Goal: Use online tool/utility: Utilize a website feature to perform a specific function

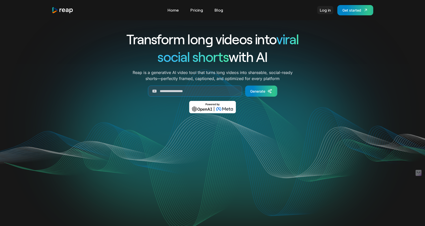
click at [324, 8] on link "Log in" at bounding box center [325, 10] width 16 height 8
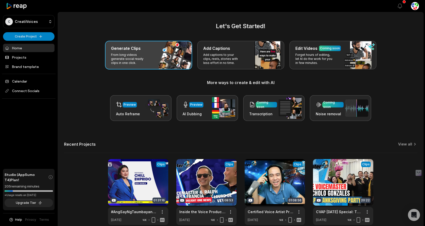
click at [144, 55] on p "From long videos generate social ready clips in one click." at bounding box center [130, 59] width 39 height 12
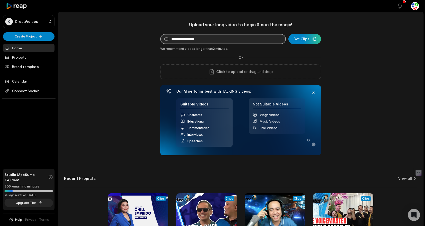
click at [196, 40] on input at bounding box center [223, 39] width 126 height 10
paste input "**********"
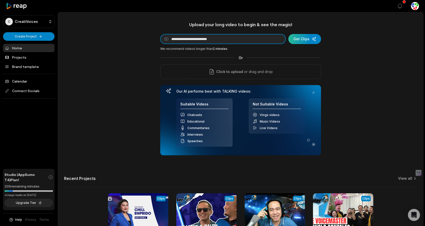
type input "**********"
click at [304, 39] on div "submit" at bounding box center [304, 39] width 33 height 10
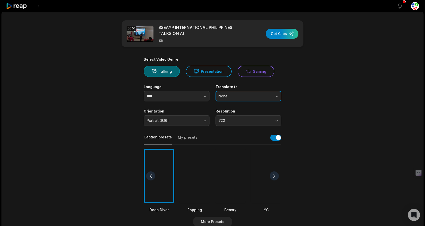
click at [231, 97] on span "None" at bounding box center [245, 96] width 53 height 5
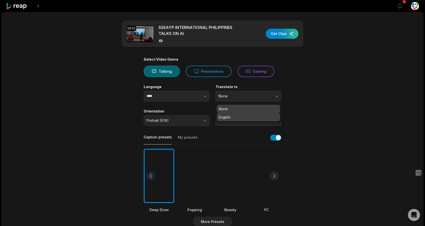
click at [227, 116] on p "English" at bounding box center [248, 116] width 59 height 5
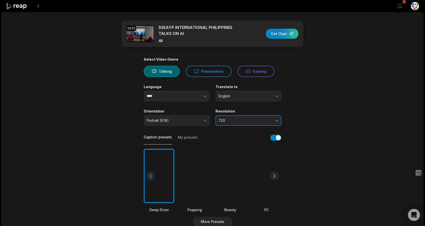
click at [231, 119] on span "720" at bounding box center [245, 120] width 53 height 5
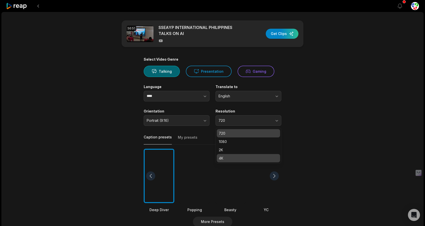
click at [227, 156] on p "4K" at bounding box center [248, 157] width 59 height 5
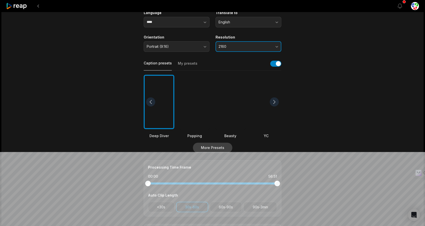
scroll to position [75, 0]
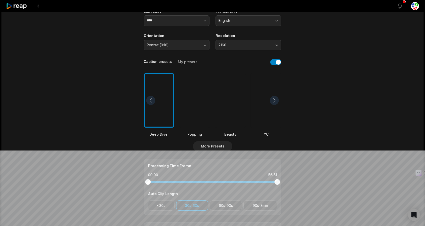
click at [204, 124] on div at bounding box center [194, 100] width 31 height 55
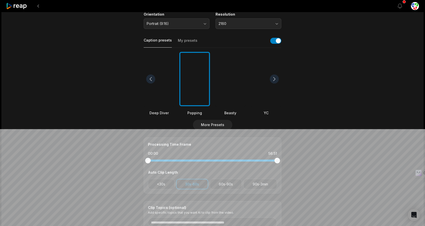
scroll to position [101, 0]
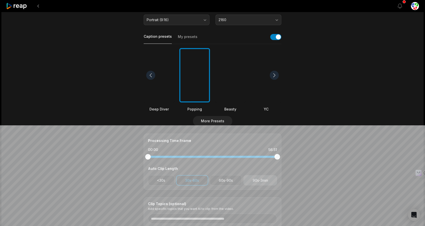
click at [265, 184] on button "90s-3min" at bounding box center [260, 180] width 34 height 10
click at [221, 178] on button "60s-90s" at bounding box center [226, 180] width 32 height 10
click at [167, 181] on button "<30s" at bounding box center [161, 180] width 27 height 10
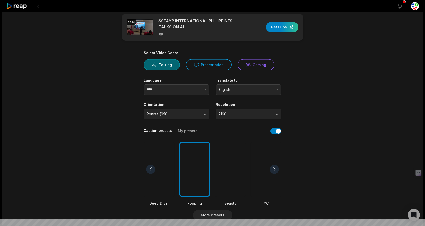
scroll to position [0, 0]
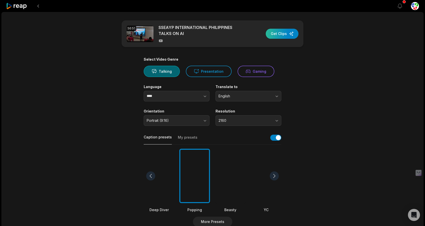
click at [275, 33] on div "button" at bounding box center [282, 34] width 33 height 10
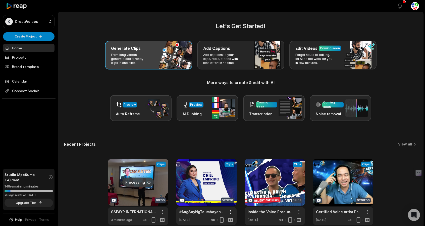
click at [160, 57] on div "Generate Clips From long videos generate social ready clips in one click." at bounding box center [148, 55] width 87 height 29
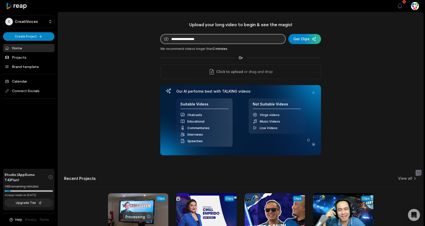
click at [191, 41] on input at bounding box center [223, 39] width 126 height 10
paste input "**********"
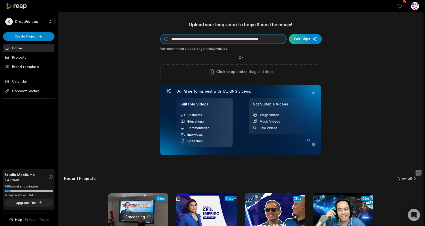
type input "**********"
click at [302, 38] on div "submit" at bounding box center [305, 39] width 33 height 10
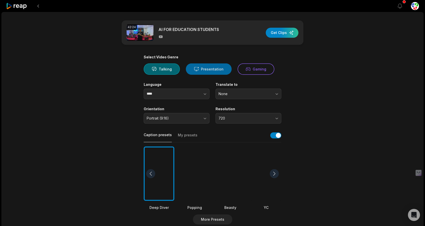
click at [209, 69] on button "Presentation" at bounding box center [209, 68] width 46 height 11
click at [246, 93] on span "None" at bounding box center [245, 93] width 53 height 5
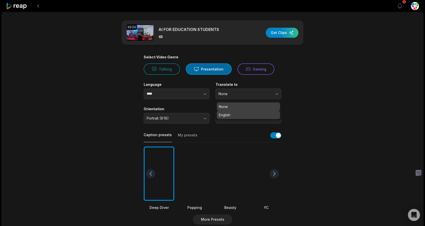
click at [242, 113] on p "English" at bounding box center [248, 114] width 59 height 5
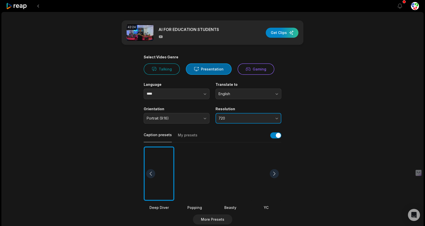
click at [242, 117] on span "720" at bounding box center [245, 118] width 53 height 5
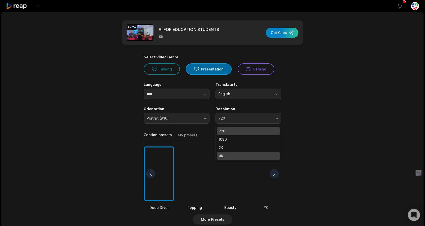
click at [235, 155] on p "4K" at bounding box center [248, 155] width 59 height 5
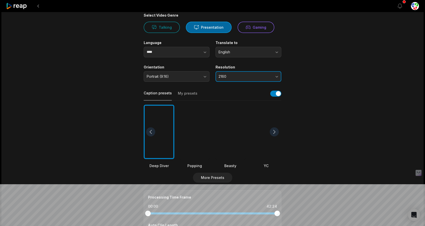
scroll to position [50, 0]
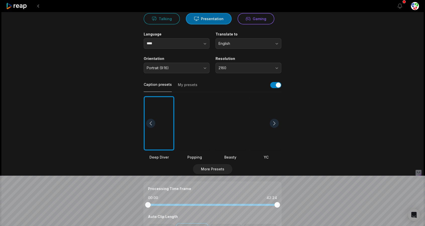
click at [192, 146] on div at bounding box center [194, 123] width 31 height 55
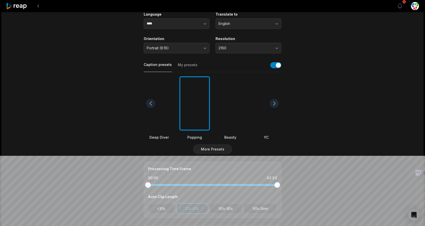
scroll to position [126, 0]
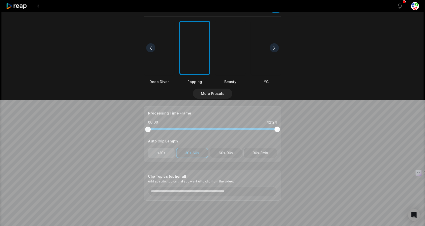
drag, startPoint x: 165, startPoint y: 155, endPoint x: 231, endPoint y: 159, distance: 66.4
click at [165, 155] on button "<30s" at bounding box center [161, 152] width 27 height 10
click at [245, 154] on button "90s-3min" at bounding box center [260, 152] width 34 height 10
click at [224, 152] on button "60s-90s" at bounding box center [226, 152] width 32 height 10
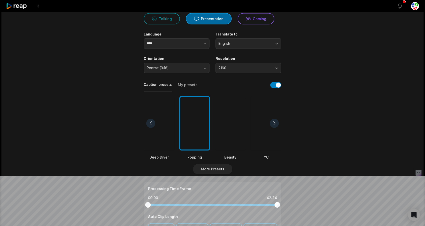
scroll to position [0, 0]
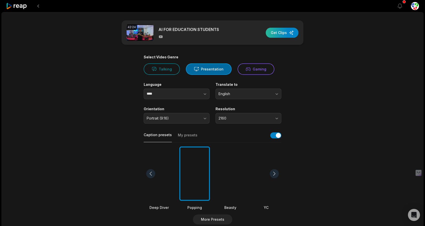
click at [280, 33] on div "button" at bounding box center [282, 33] width 33 height 10
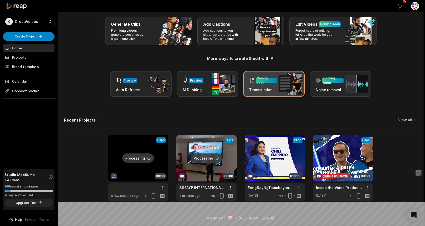
scroll to position [25, 0]
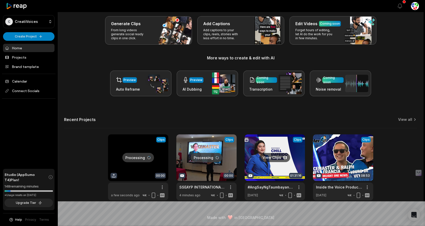
click at [273, 169] on link at bounding box center [275, 167] width 60 height 66
